Goal: Go to known website: Access a specific website the user already knows

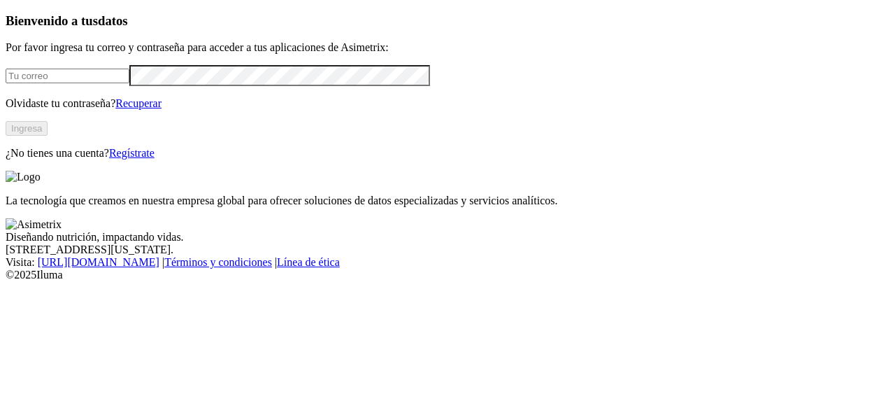
type input "[EMAIL_ADDRESS][PERSON_NAME][DOMAIN_NAME]"
click at [48, 136] on button "Ingresa" at bounding box center [27, 128] width 42 height 15
